Goal: Task Accomplishment & Management: Use online tool/utility

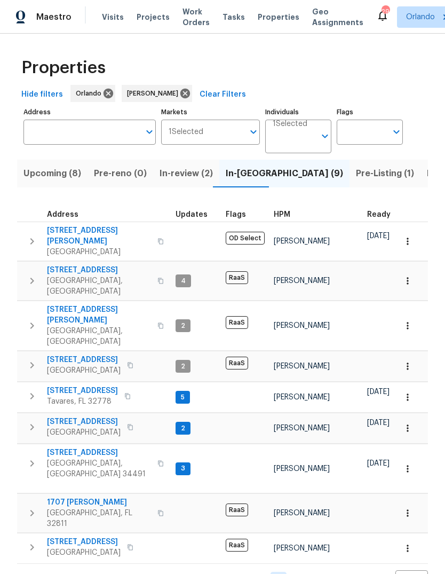
scroll to position [1, 0]
click at [106, 417] on span "[STREET_ADDRESS]" at bounding box center [84, 422] width 74 height 11
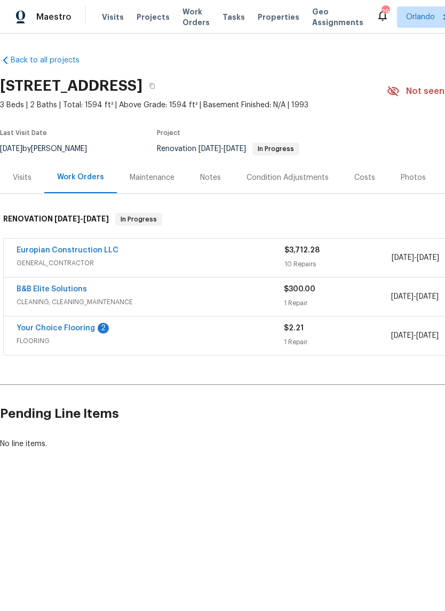
click at [78, 326] on link "Your Choice Flooring" at bounding box center [56, 328] width 79 height 7
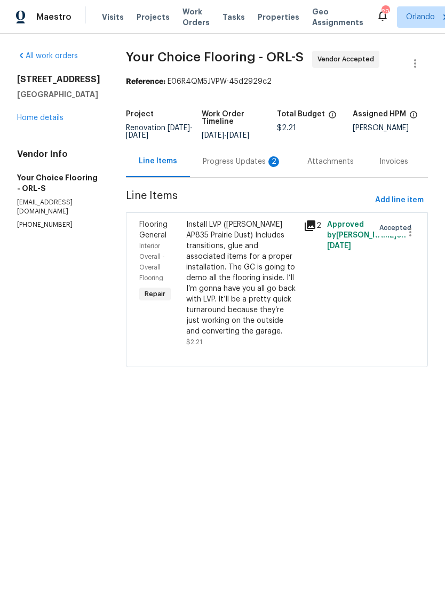
click at [261, 167] on div "Progress Updates 2" at bounding box center [242, 161] width 79 height 11
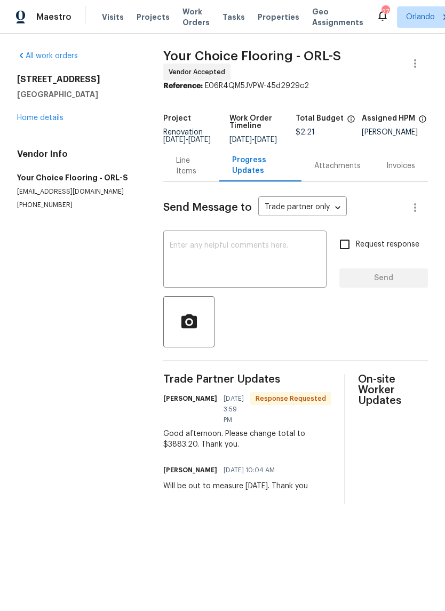
click at [190, 168] on div "Line Items" at bounding box center [191, 165] width 30 height 21
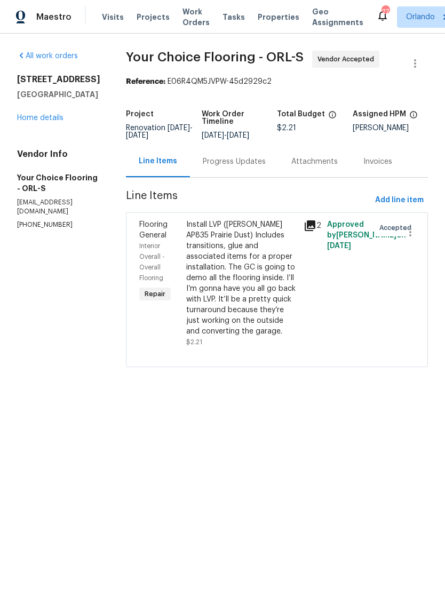
click at [261, 288] on div "Install LVP (Knighton AP835 Prairie Dust) Includes transitions, glue and associ…" at bounding box center [241, 277] width 111 height 117
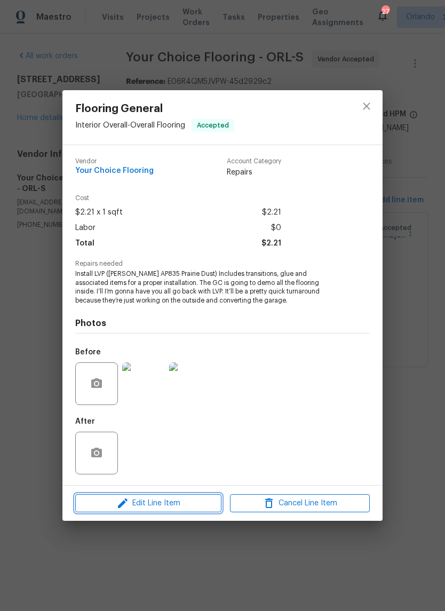
click at [183, 508] on span "Edit Line Item" at bounding box center [149, 503] width 140 height 13
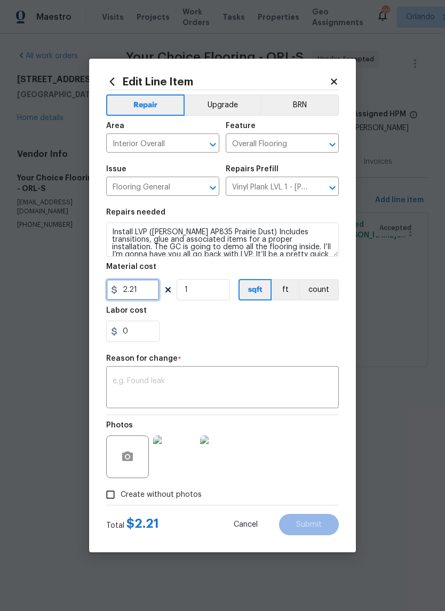
click at [147, 291] on input "2.21" at bounding box center [132, 289] width 53 height 21
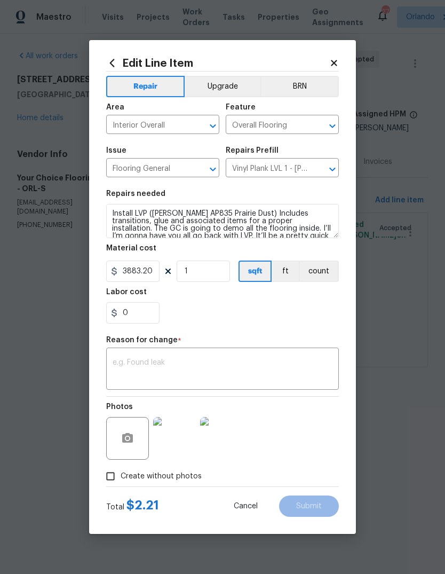
click at [289, 344] on div "Reason for change *" at bounding box center [222, 343] width 233 height 14
type input "3883.2"
click at [237, 365] on textarea at bounding box center [223, 370] width 220 height 22
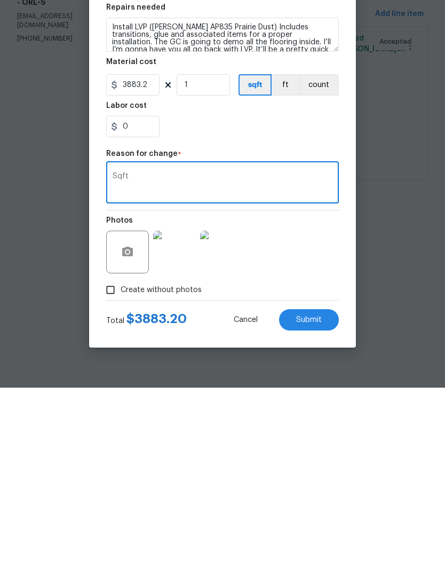
type textarea "Sqft"
click at [320, 503] on span "Submit" at bounding box center [309, 507] width 26 height 8
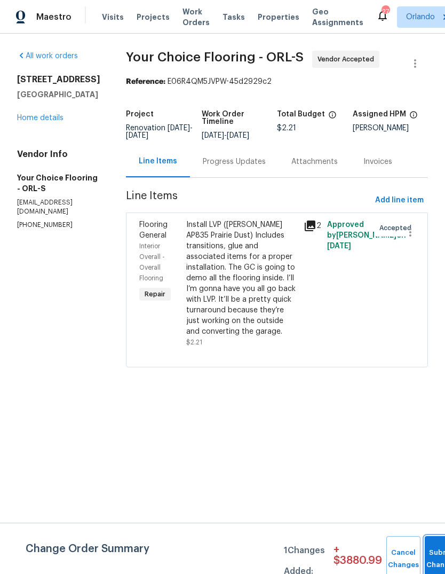
click at [434, 552] on button "Submit Changes" at bounding box center [442, 559] width 34 height 46
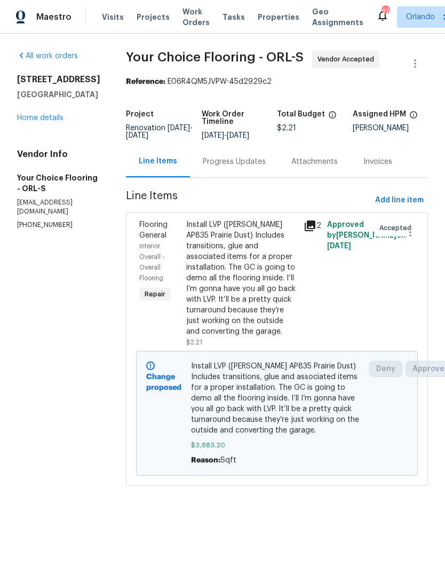
click at [263, 167] on div "Progress Updates" at bounding box center [234, 161] width 63 height 11
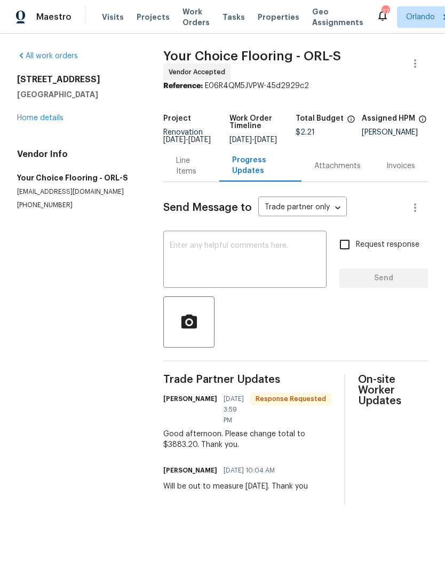
click at [257, 266] on textarea at bounding box center [245, 260] width 151 height 37
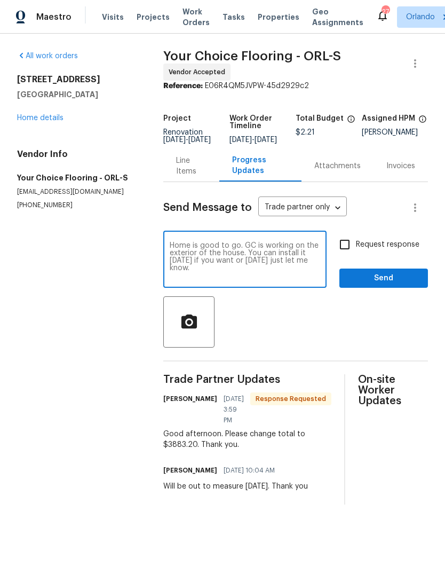
type textarea "Home is good to go. GC is working on the exterior of the house. You can install…"
click at [403, 285] on span "Send" at bounding box center [384, 278] width 72 height 13
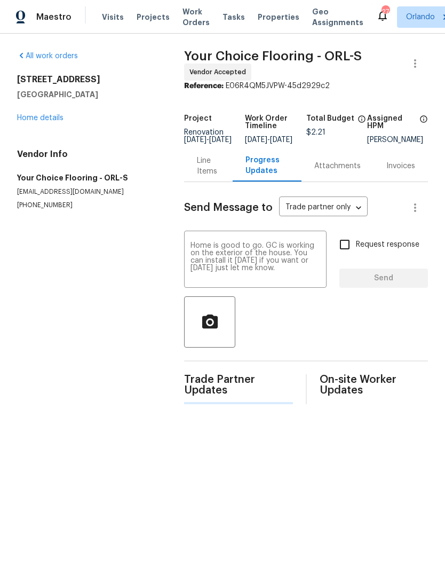
click at [403, 285] on div "Request response Send" at bounding box center [384, 260] width 89 height 54
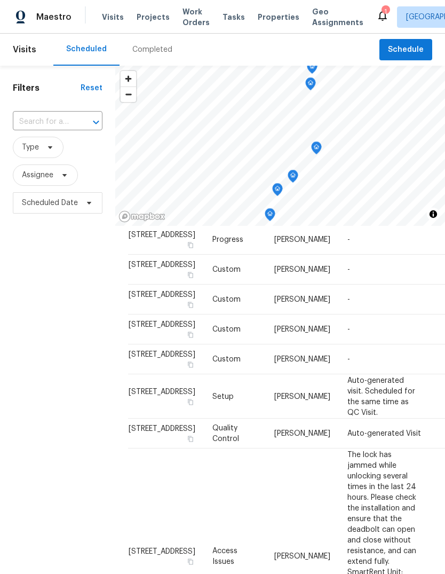
scroll to position [100, 0]
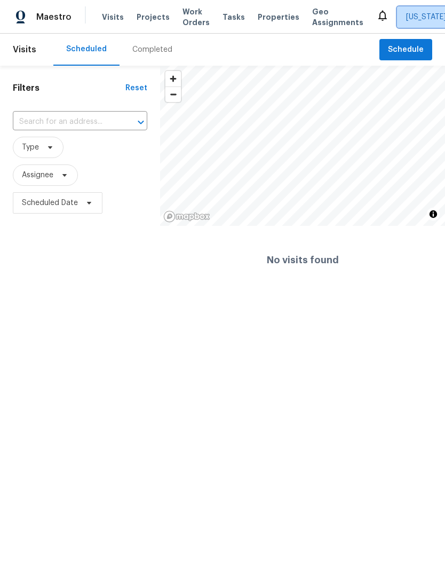
click at [413, 23] on span "[US_STATE] Other" at bounding box center [445, 16] width 97 height 21
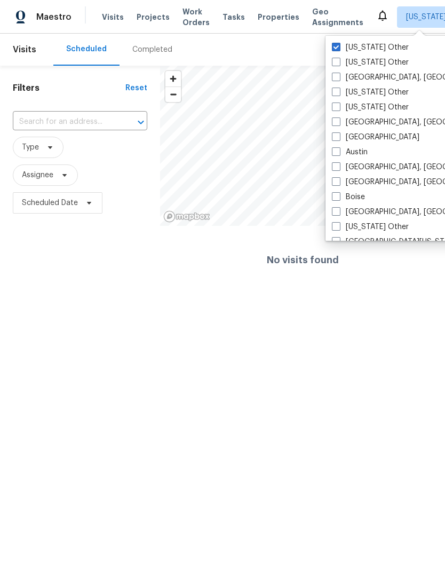
click at [373, 44] on label "[US_STATE] Other" at bounding box center [370, 47] width 77 height 11
click at [339, 44] on input "[US_STATE] Other" at bounding box center [335, 45] width 7 height 7
checkbox input "true"
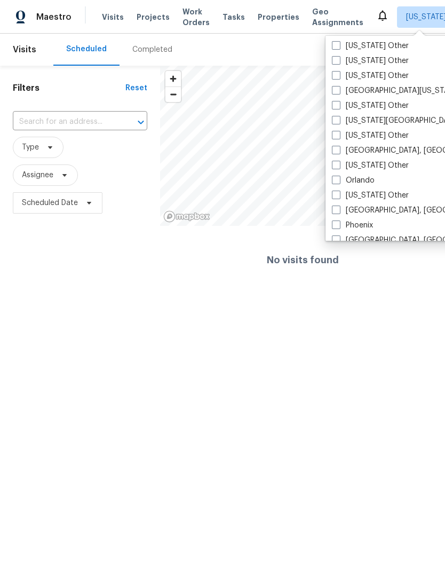
scroll to position [1100, 0]
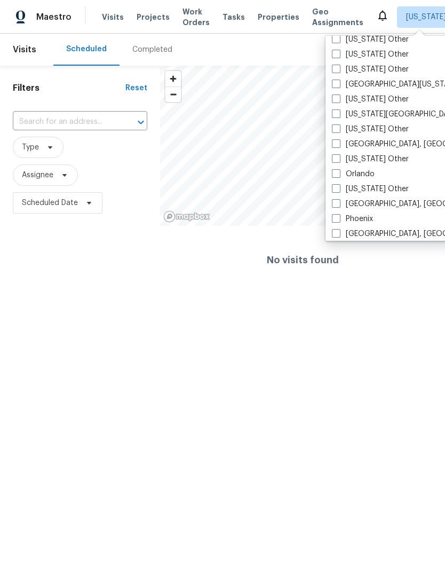
click at [339, 172] on span at bounding box center [336, 173] width 9 height 9
click at [339, 172] on input "Orlando" at bounding box center [335, 172] width 7 height 7
checkbox input "true"
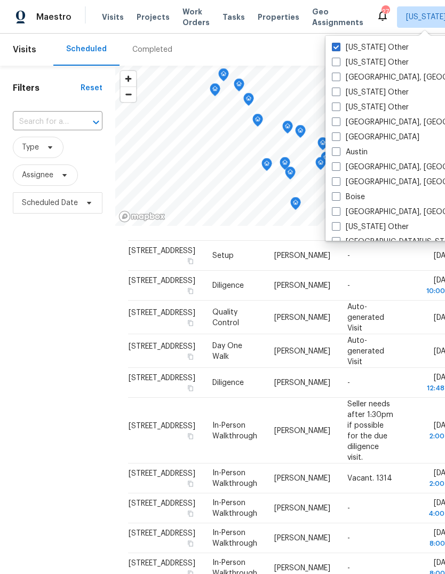
click at [376, 46] on label "[US_STATE] Other" at bounding box center [370, 47] width 77 height 11
click at [339, 46] on input "[US_STATE] Other" at bounding box center [335, 45] width 7 height 7
checkbox input "false"
click at [36, 278] on div "Filters Reset ​ Type Assignee Scheduled Date" at bounding box center [57, 375] width 115 height 619
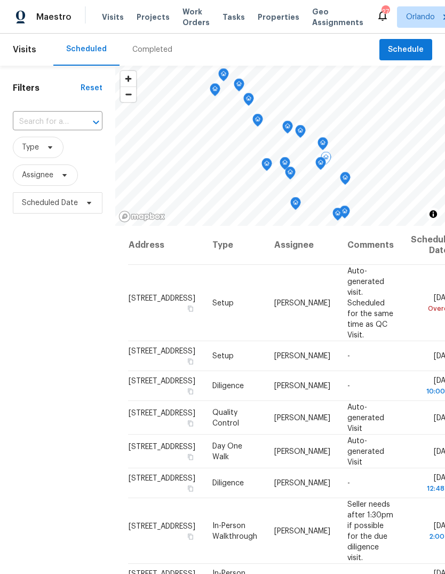
click at [0, 0] on icon at bounding box center [0, 0] width 0 height 0
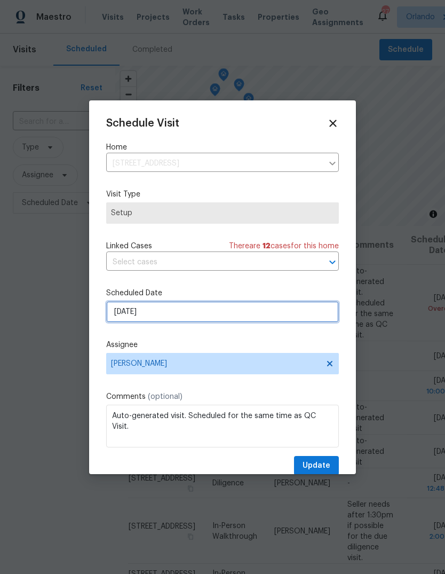
click at [271, 316] on input "[DATE]" at bounding box center [222, 311] width 233 height 21
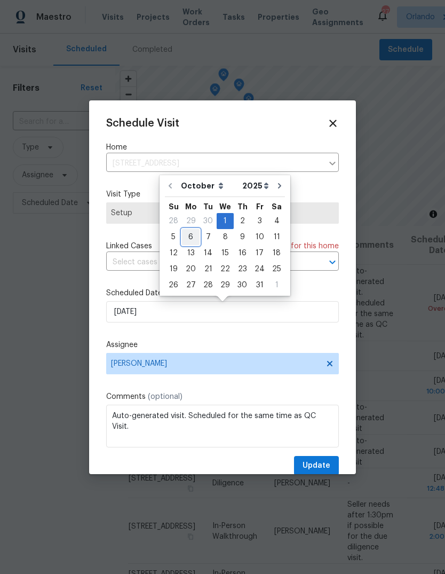
click at [191, 237] on div "6" at bounding box center [191, 237] width 18 height 15
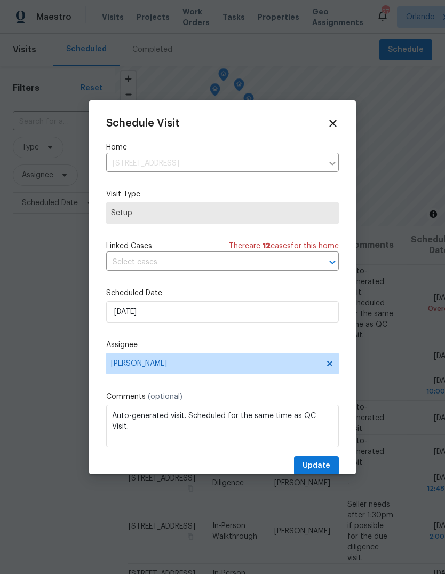
type input "[DATE]"
click at [326, 469] on span "Update" at bounding box center [317, 465] width 28 height 13
